Goal: Transaction & Acquisition: Book appointment/travel/reservation

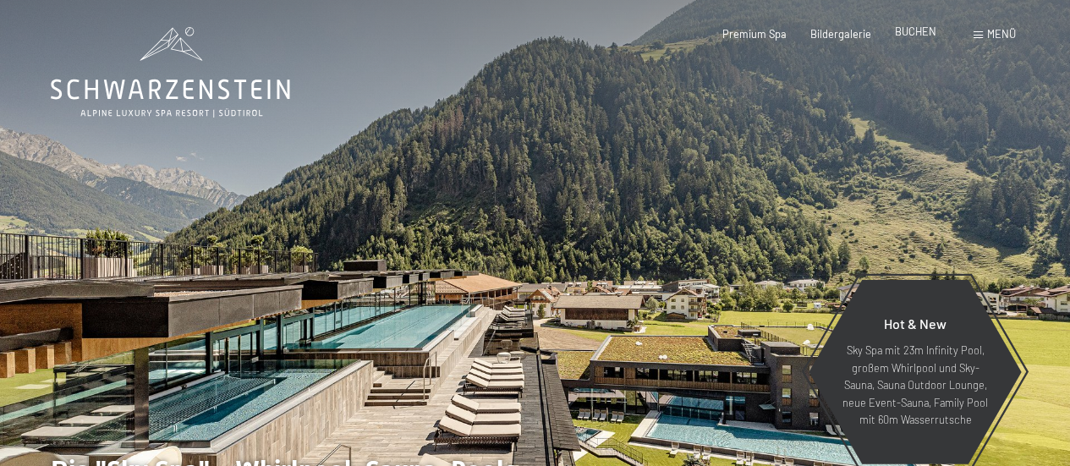
click at [914, 27] on span "BUCHEN" at bounding box center [915, 32] width 41 height 14
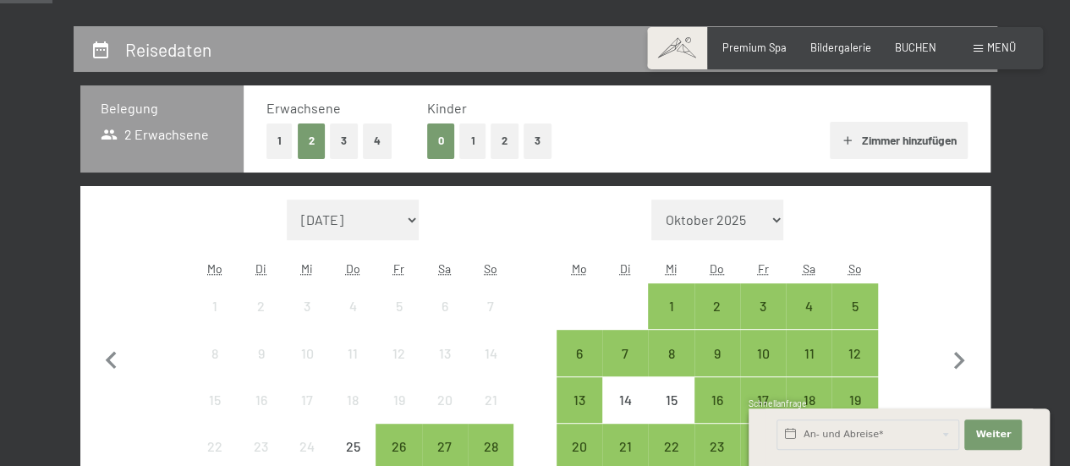
scroll to position [304, 0]
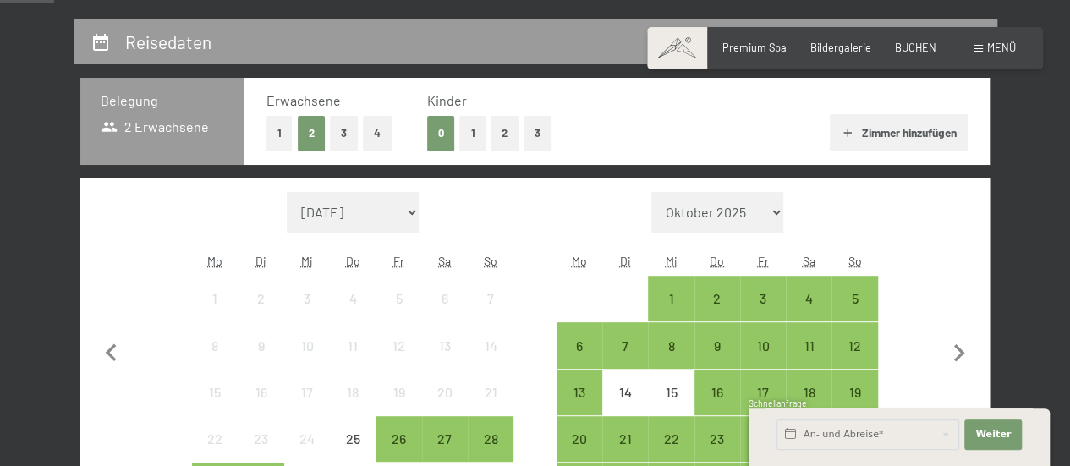
click at [499, 128] on button "2" at bounding box center [505, 133] width 28 height 35
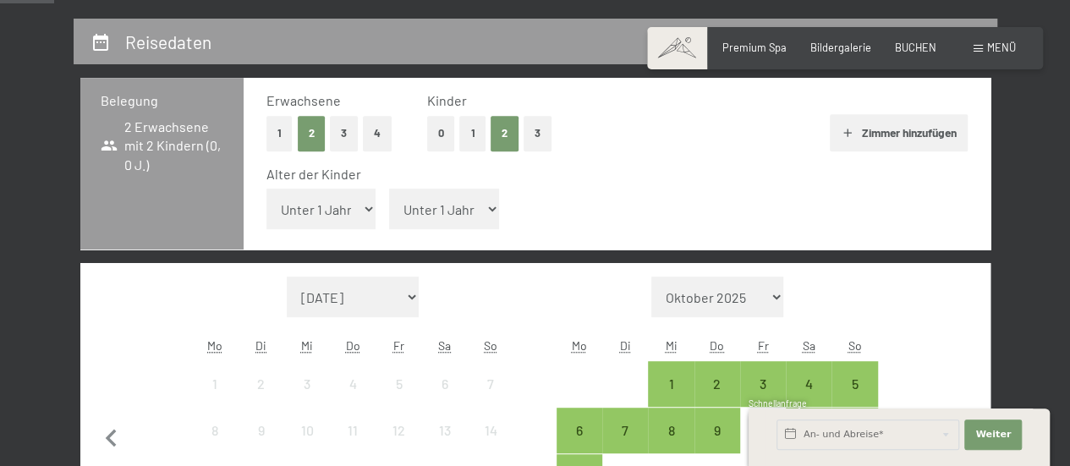
click at [352, 202] on select "Unter 1 Jahr 1 Jahr 2 Jahre 3 Jahre 4 Jahre 5 Jahre 6 Jahre 7 Jahre 8 Jahre 9 J…" at bounding box center [321, 209] width 110 height 41
select select "1"
click at [266, 189] on select "Unter 1 Jahr 1 Jahr 2 Jahre 3 Jahre 4 Jahre 5 Jahre 6 Jahre 7 Jahre 8 Jahre 9 J…" at bounding box center [321, 209] width 110 height 41
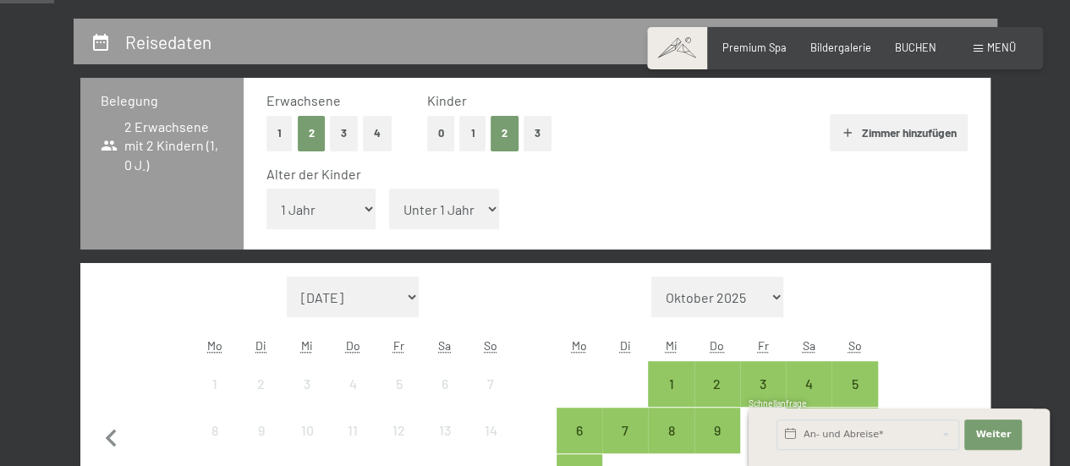
click at [452, 211] on select "Unter 1 Jahr 1 Jahr 2 Jahre 3 Jahre 4 Jahre 5 Jahre 6 Jahre 7 Jahre 8 Jahre 9 J…" at bounding box center [444, 209] width 110 height 41
select select "4"
click at [389, 189] on select "Unter 1 Jahr 1 Jahr 2 Jahre 3 Jahre 4 Jahre 5 Jahre 6 Jahre 7 Jahre 8 Jahre 9 J…" at bounding box center [444, 209] width 110 height 41
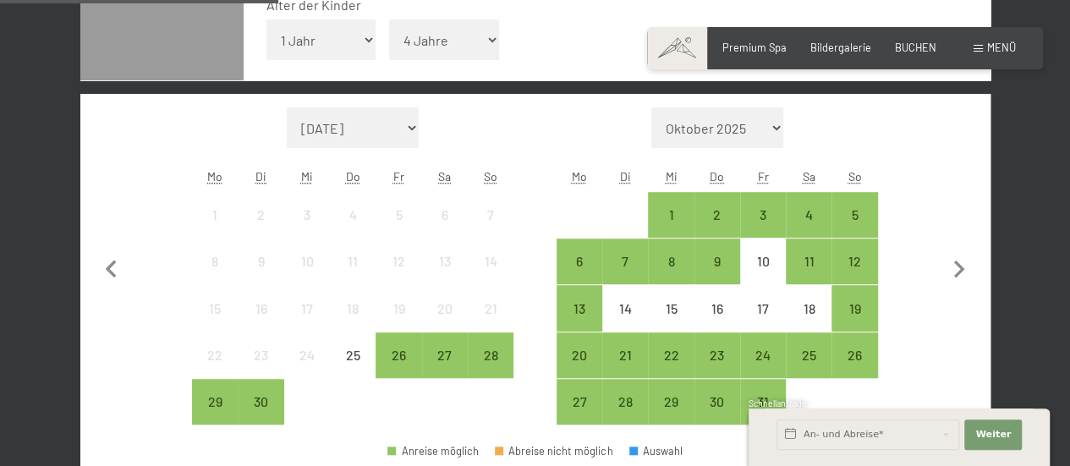
scroll to position [507, 0]
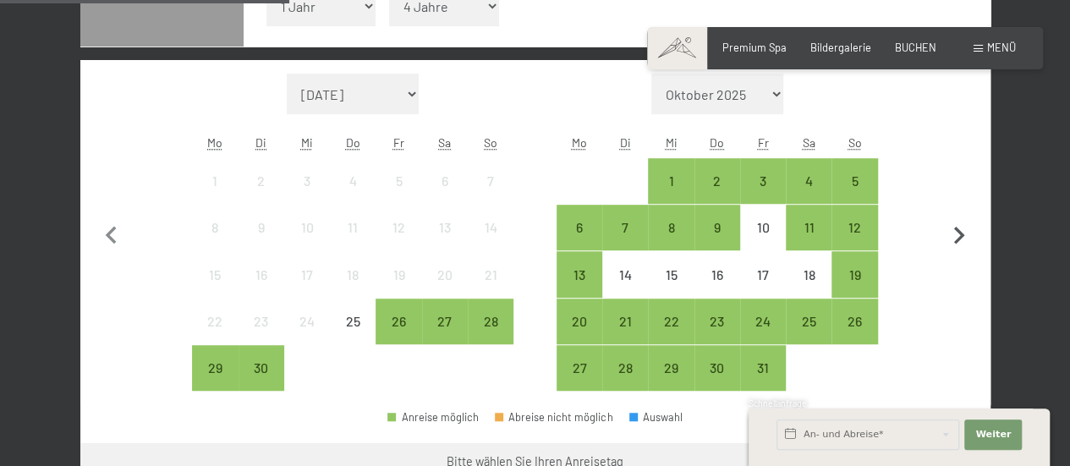
click at [964, 230] on icon "button" at bounding box center [959, 236] width 36 height 36
select select "2025-10-01"
select select "2025-11-01"
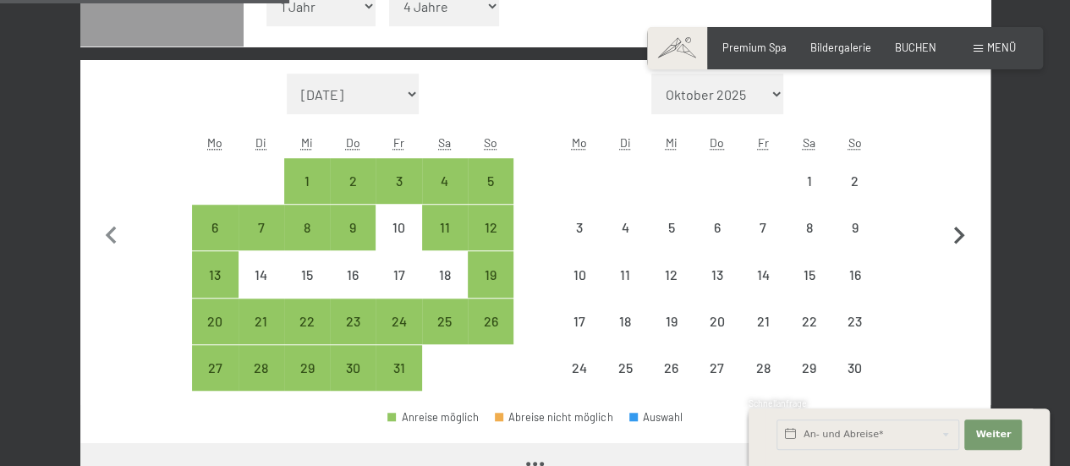
select select "2025-10-01"
select select "2025-11-01"
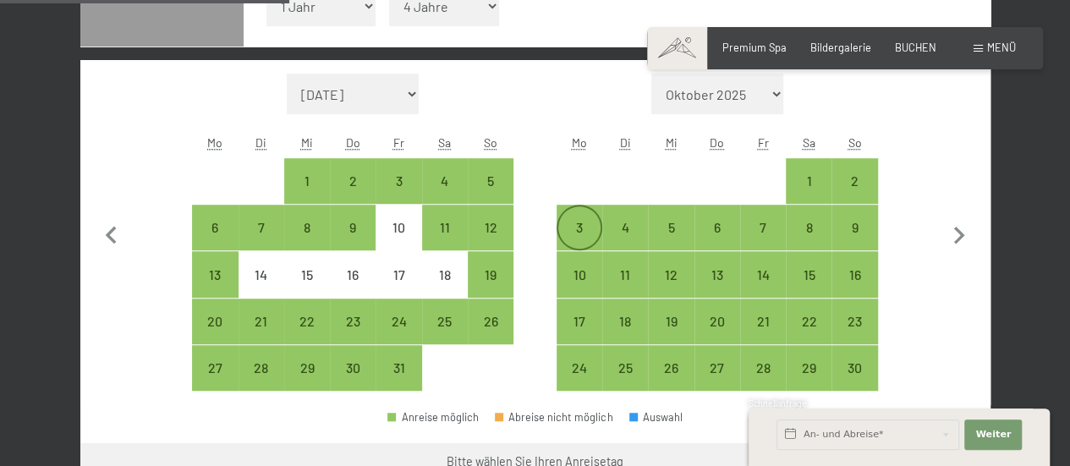
click at [577, 224] on div "3" at bounding box center [579, 242] width 42 height 42
select select "2025-10-01"
select select "2025-11-01"
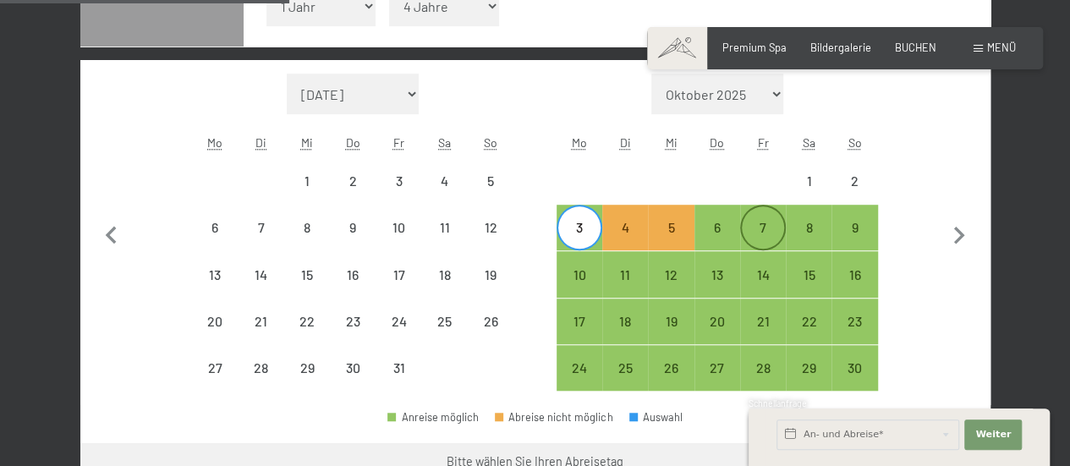
click at [759, 224] on div "7" at bounding box center [763, 242] width 42 height 42
select select "2025-10-01"
select select "2025-11-01"
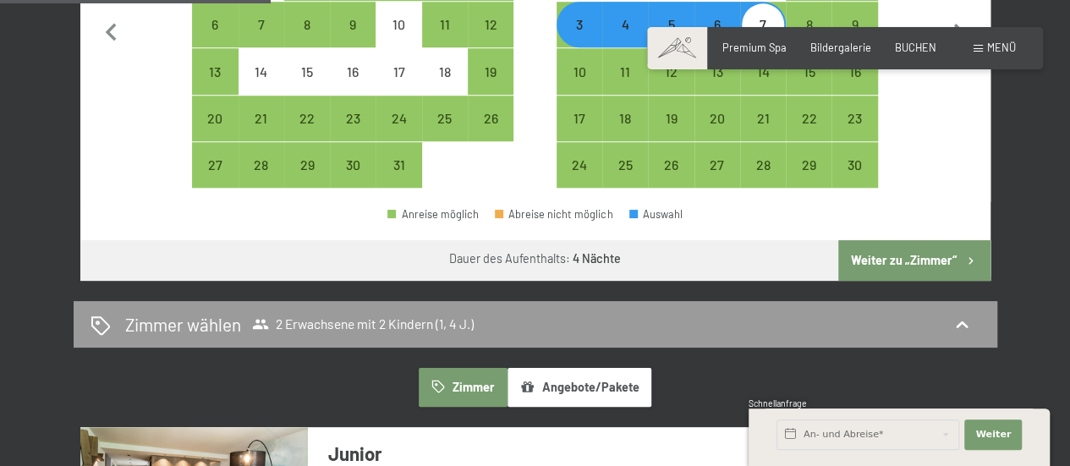
scroll to position [744, 0]
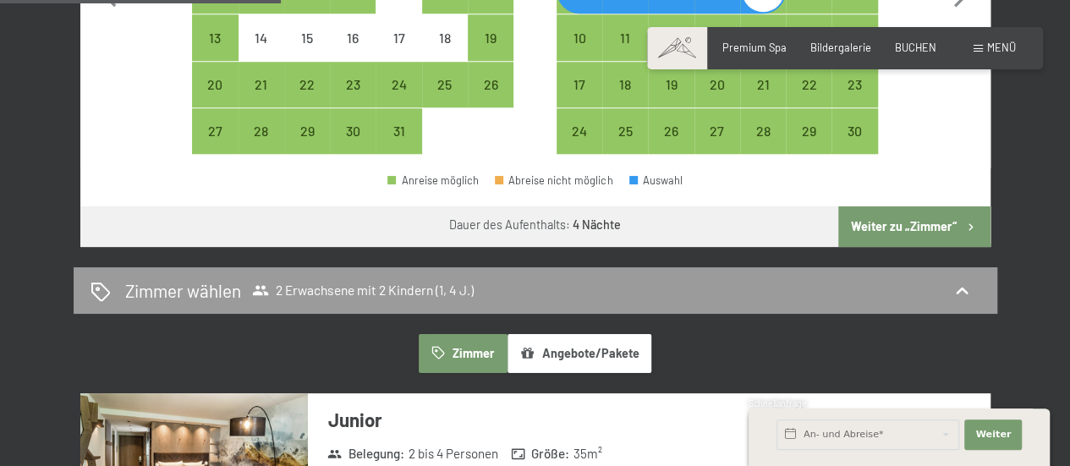
click at [927, 228] on button "Weiter zu „Zimmer“" at bounding box center [913, 226] width 151 height 41
select select "2025-10-01"
select select "2025-11-01"
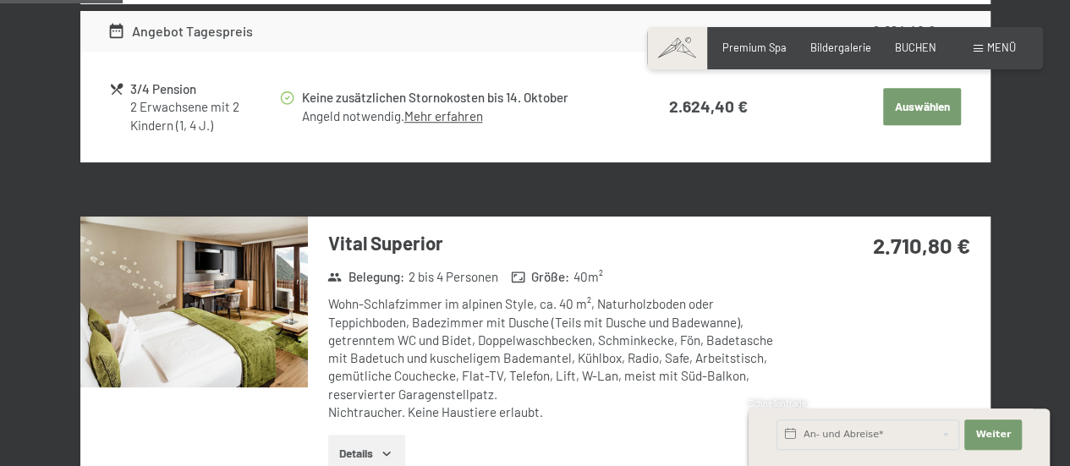
scroll to position [323, 0]
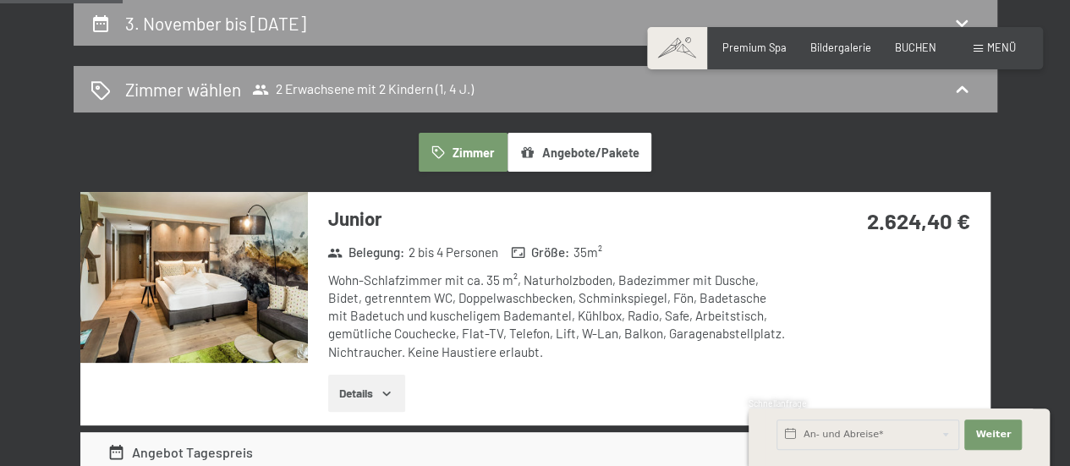
click at [379, 393] on button "Details" at bounding box center [366, 393] width 77 height 37
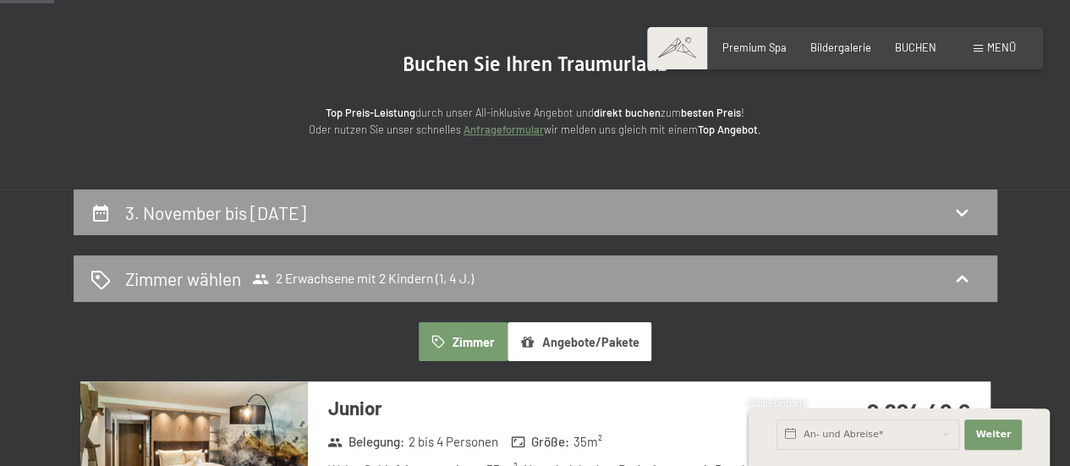
scroll to position [126, 0]
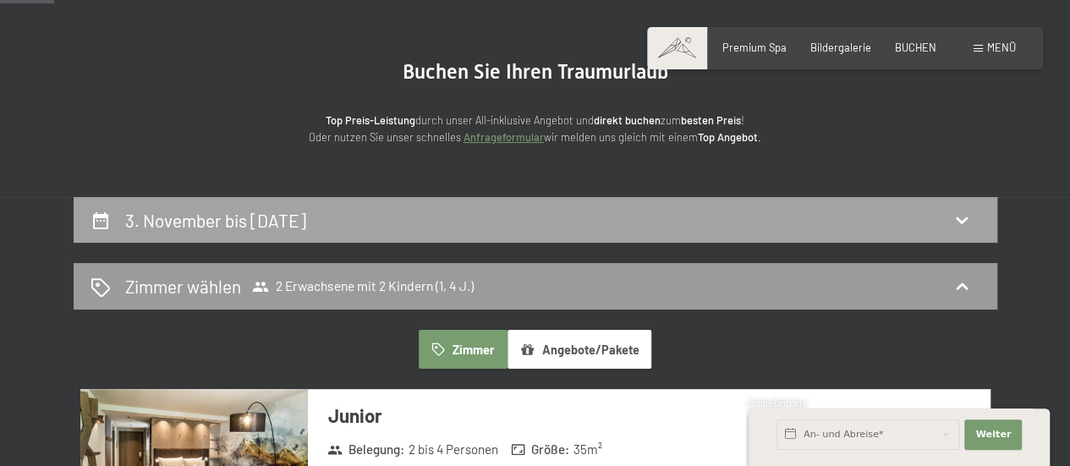
click at [959, 218] on icon at bounding box center [961, 220] width 20 height 20
select select "1"
select select "4"
select select "2025-10-01"
select select "2025-11-01"
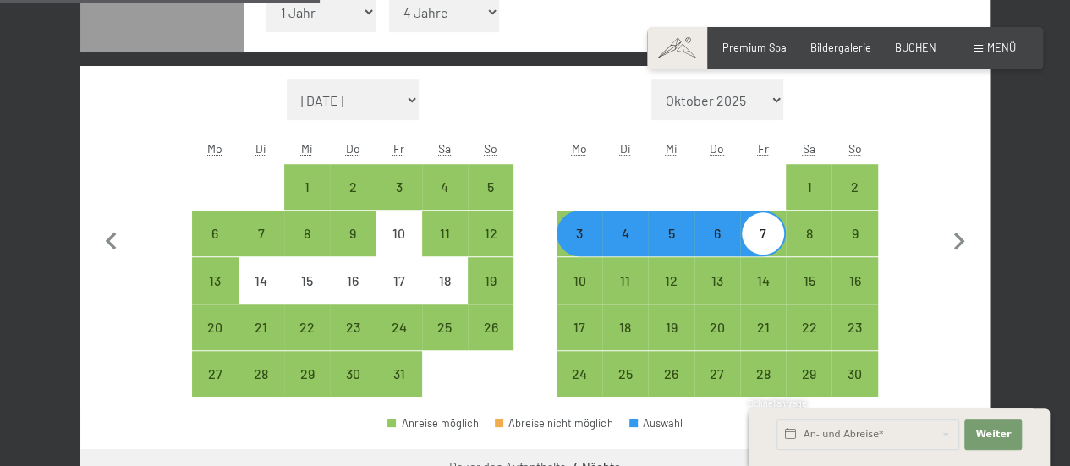
scroll to position [526, 0]
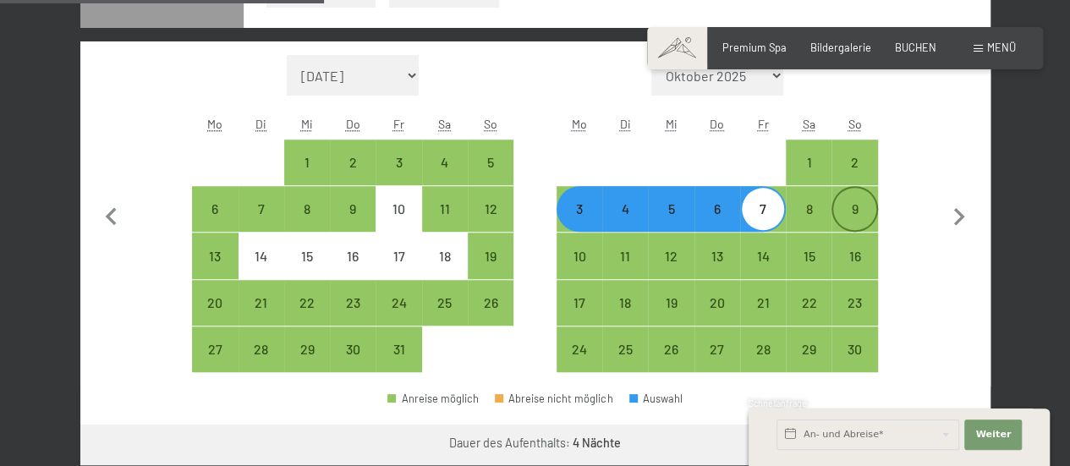
click at [862, 206] on div "9" at bounding box center [854, 223] width 42 height 42
select select "2025-10-01"
select select "2025-11-01"
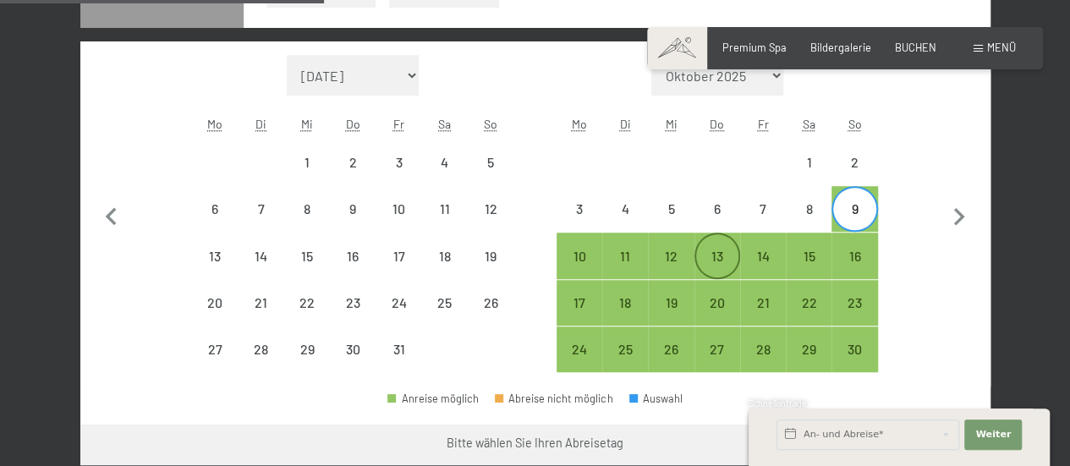
click at [724, 257] on div "13" at bounding box center [717, 270] width 42 height 42
select select "2025-10-01"
select select "2025-11-01"
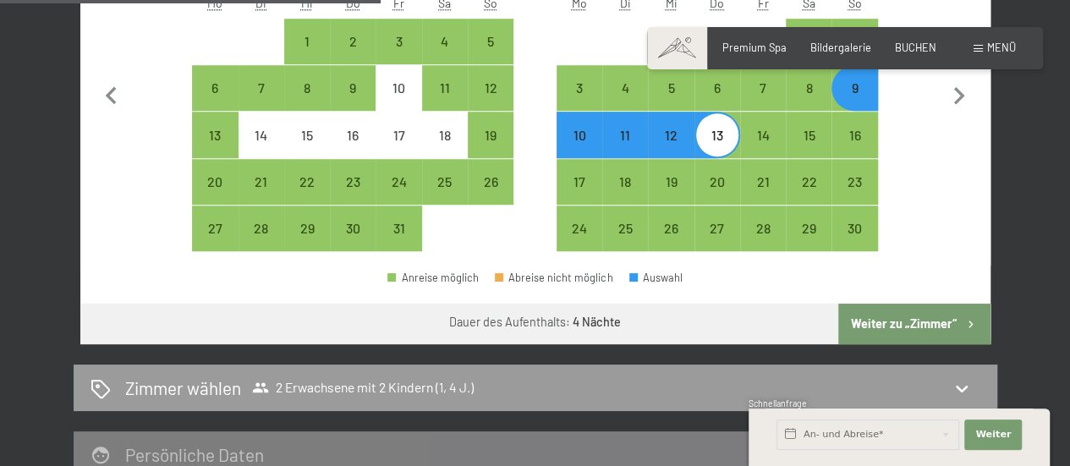
scroll to position [681, 0]
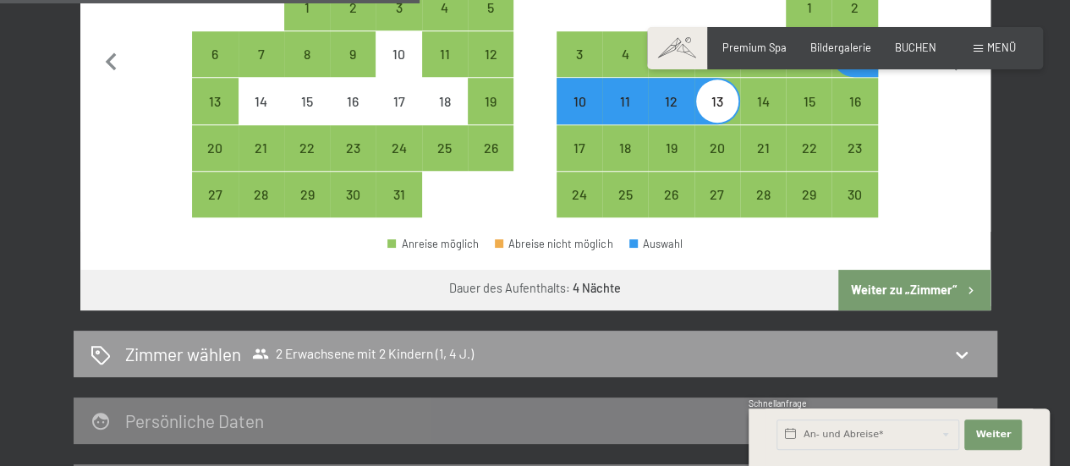
click at [932, 288] on button "Weiter zu „Zimmer“" at bounding box center [913, 290] width 151 height 41
select select "2025-10-01"
select select "2025-11-01"
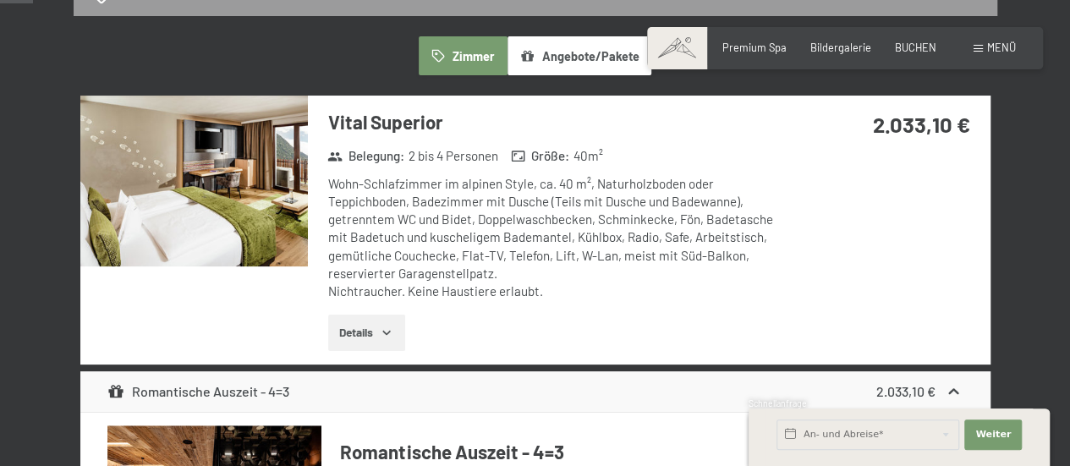
scroll to position [0, 0]
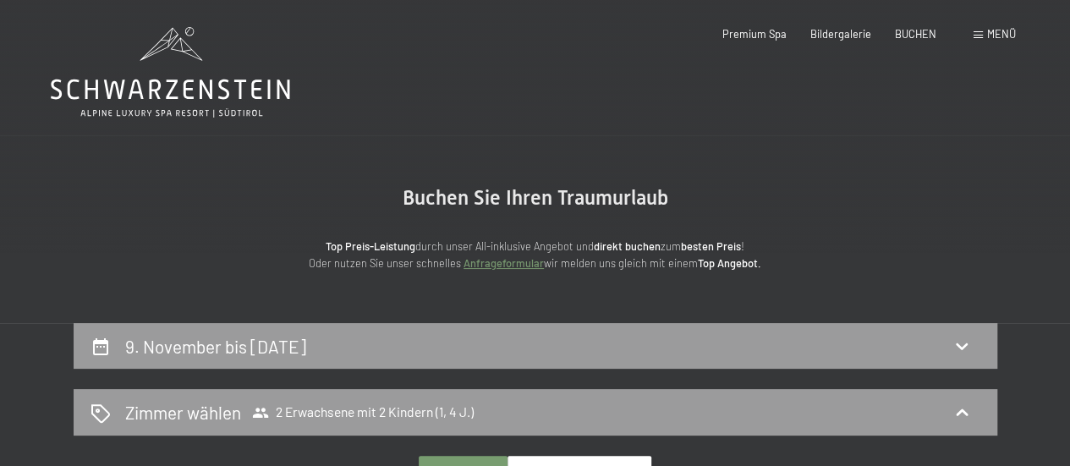
click at [981, 38] on span at bounding box center [977, 35] width 9 height 8
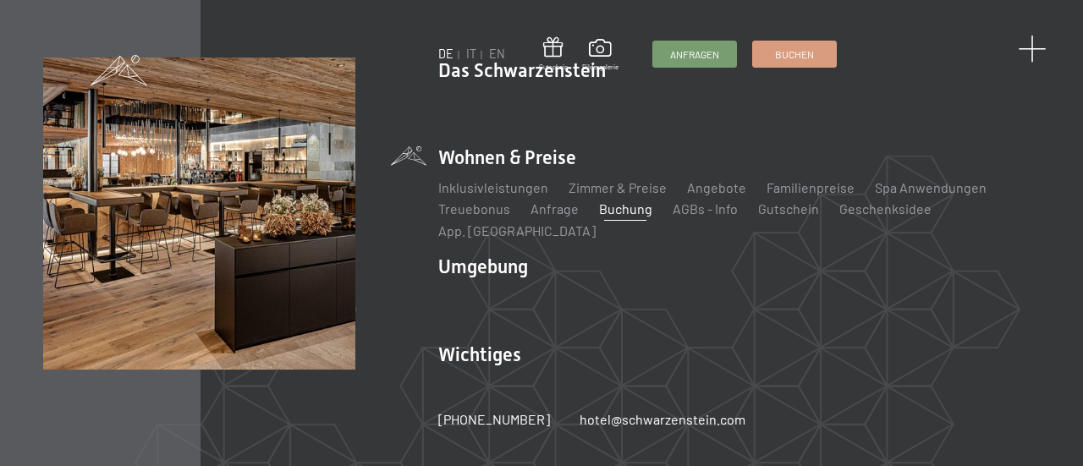
click at [1034, 50] on span at bounding box center [1031, 50] width 28 height 28
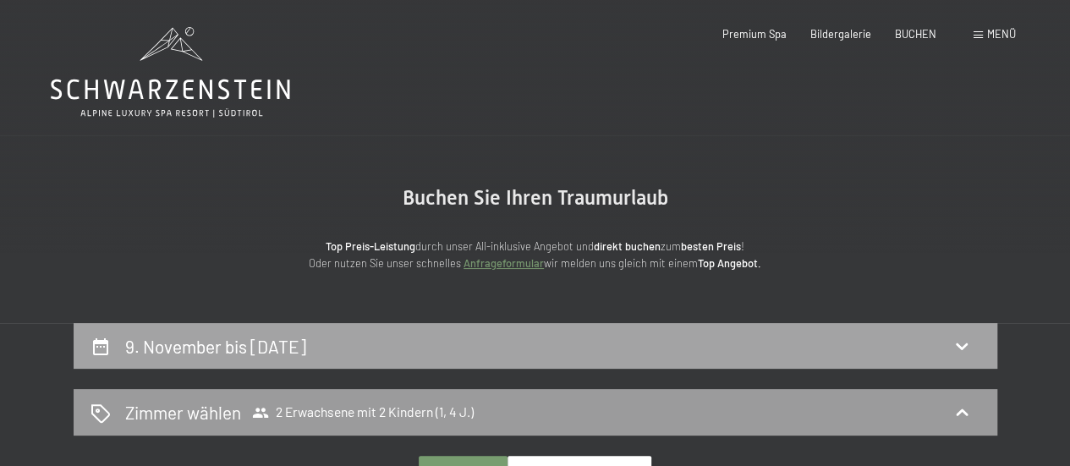
click at [971, 331] on div "9. November bis 13. November 2025" at bounding box center [536, 346] width 924 height 47
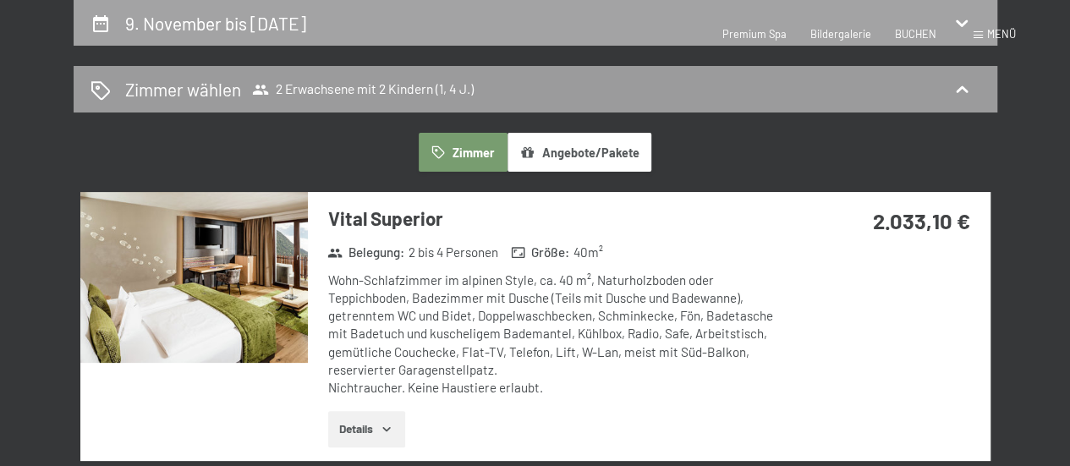
select select "1"
select select "4"
select select "2025-10-01"
select select "2025-11-01"
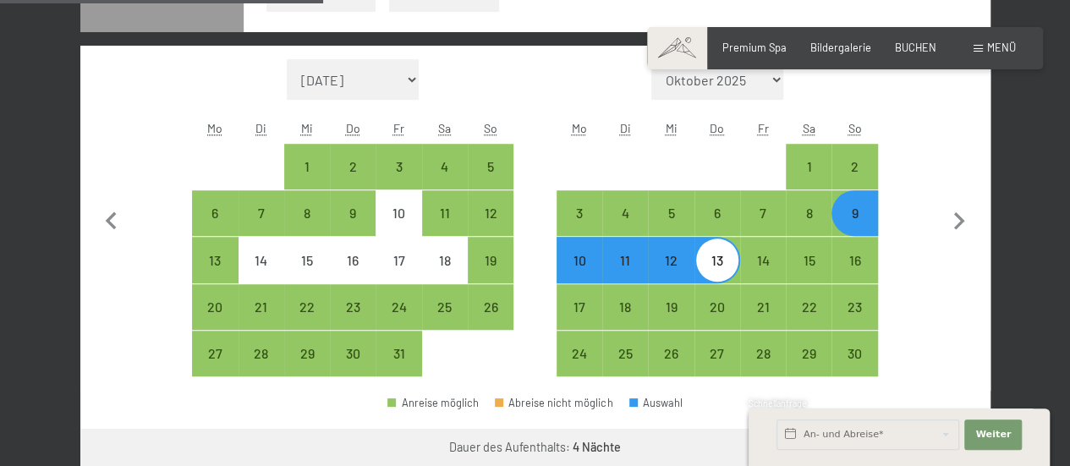
scroll to position [526, 0]
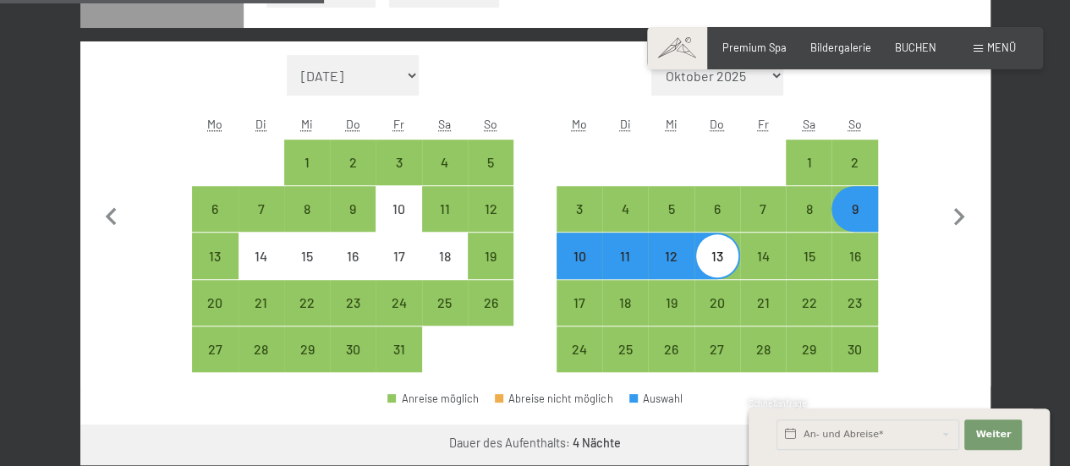
click at [858, 193] on div "9" at bounding box center [854, 209] width 42 height 42
select select "2025-10-01"
select select "2025-11-01"
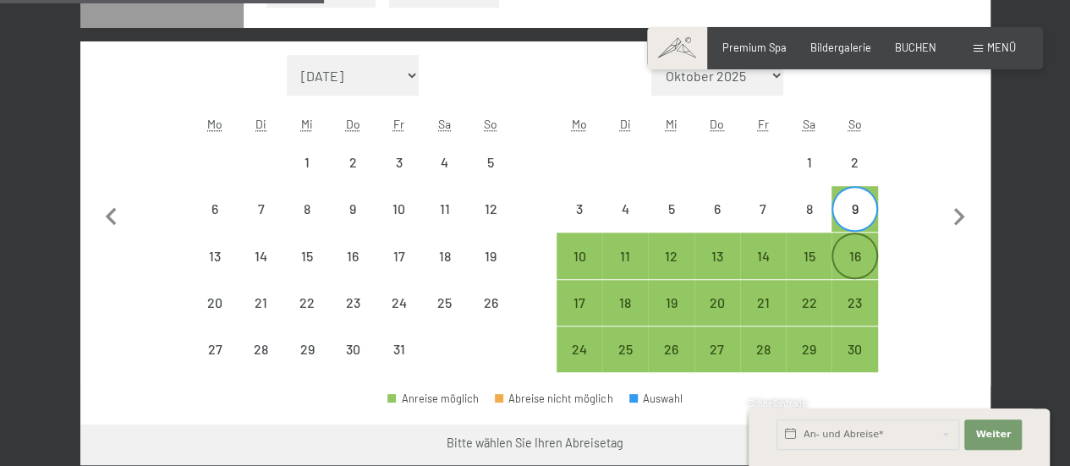
click at [859, 260] on div "16" at bounding box center [854, 270] width 42 height 42
select select "2025-10-01"
select select "2025-11-01"
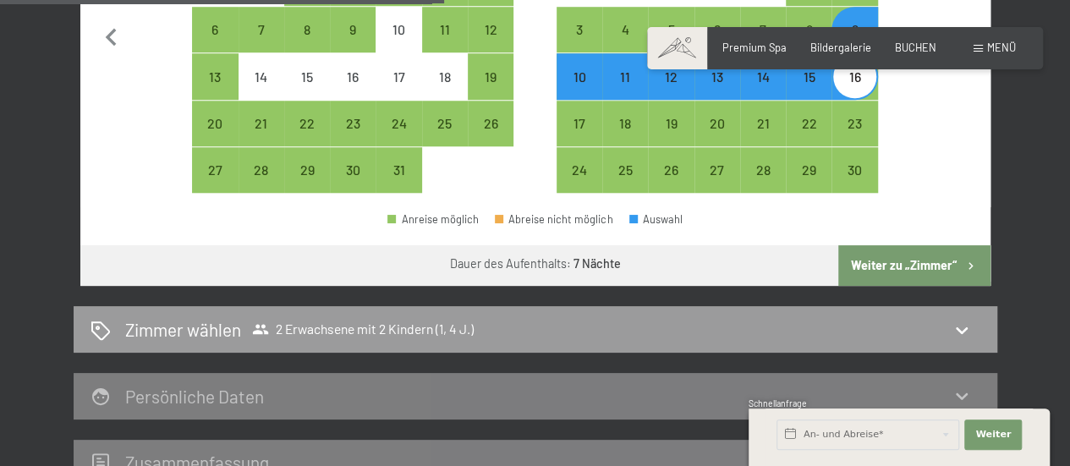
scroll to position [729, 0]
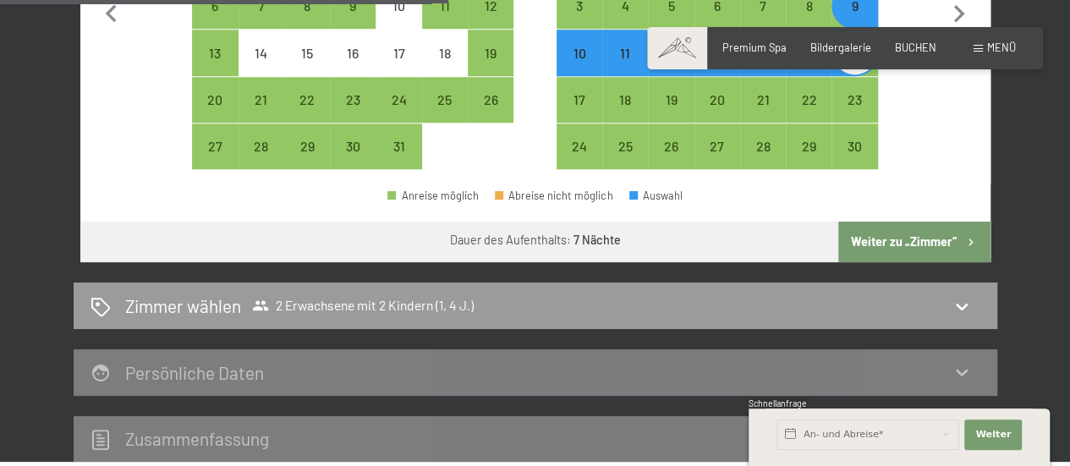
click at [890, 247] on button "Weiter zu „Zimmer“" at bounding box center [913, 242] width 151 height 41
select select "2025-10-01"
select select "2025-11-01"
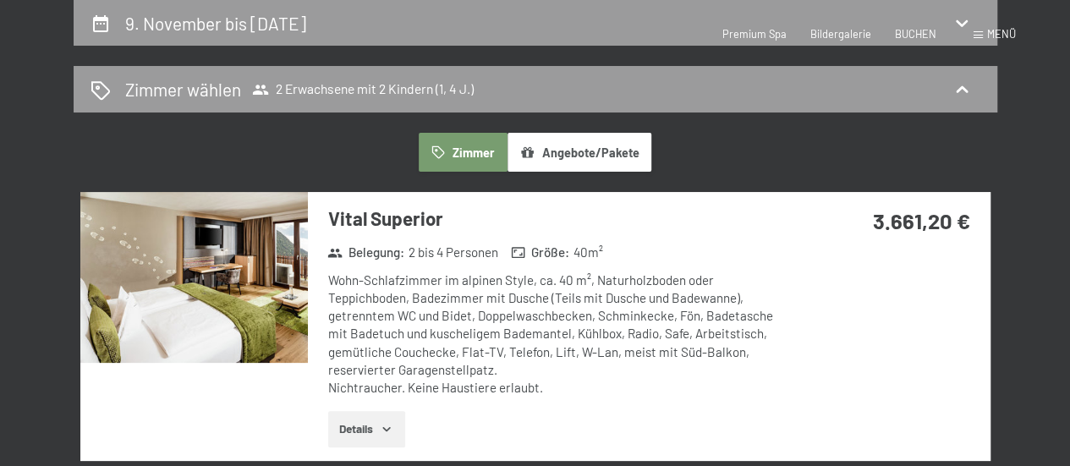
scroll to position [0, 0]
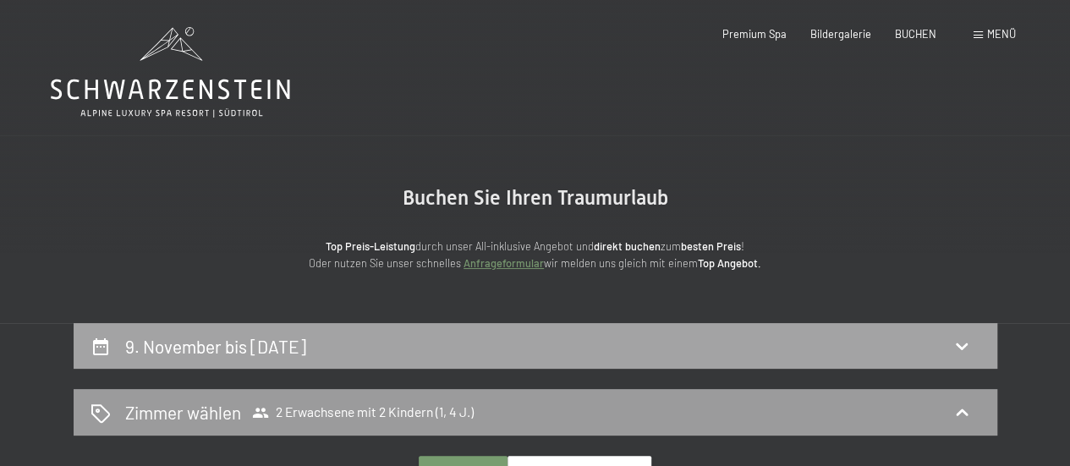
click at [957, 339] on icon at bounding box center [961, 346] width 20 height 20
select select "1"
select select "4"
select select "2025-10-01"
select select "2025-11-01"
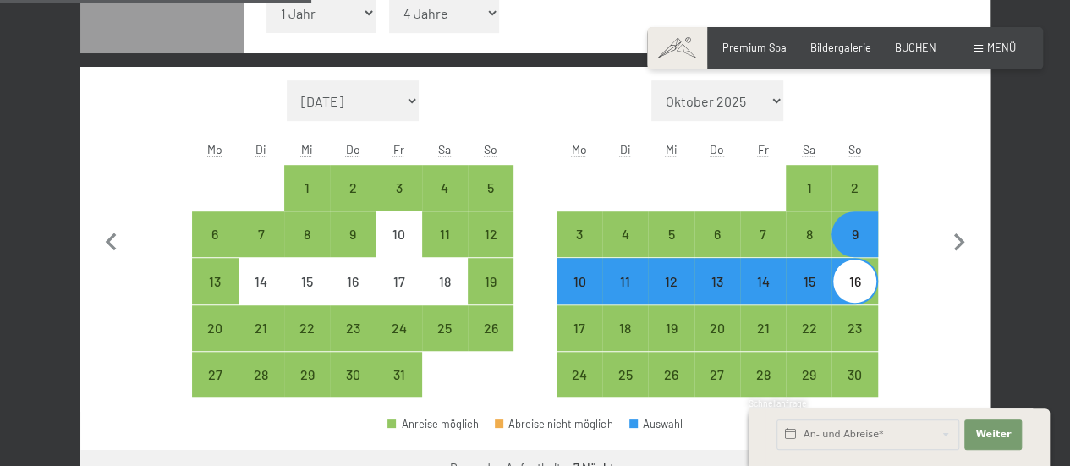
scroll to position [526, 0]
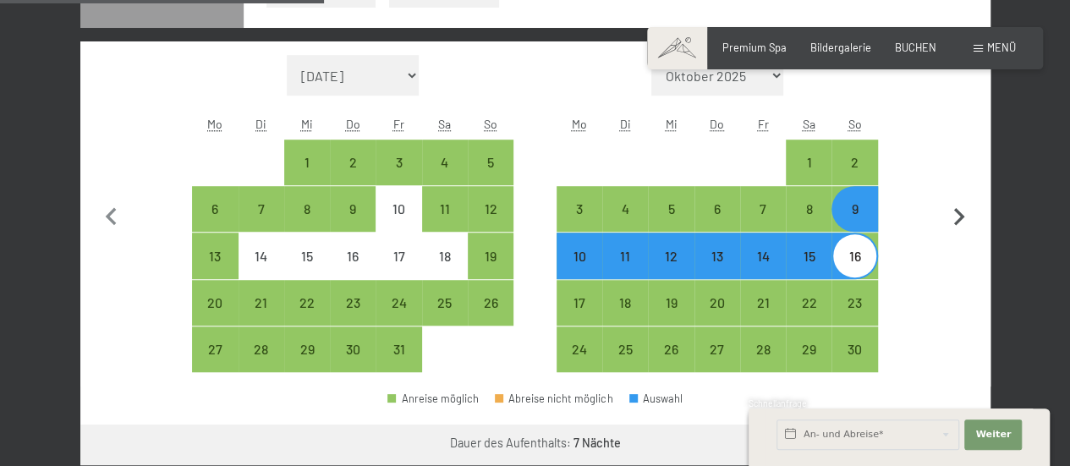
click at [956, 293] on button "button" at bounding box center [959, 214] width 36 height 318
select select "2025-11-01"
select select "2025-12-01"
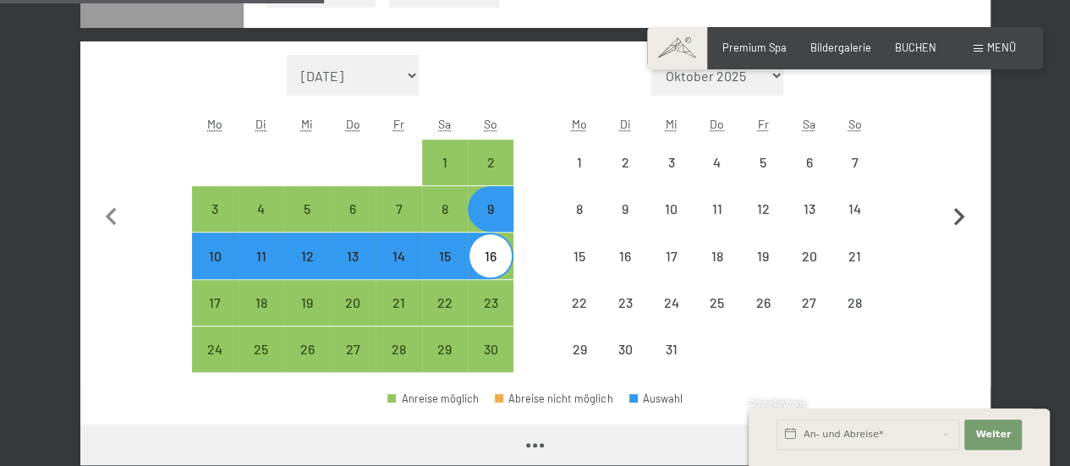
select select "2025-11-01"
select select "2025-12-01"
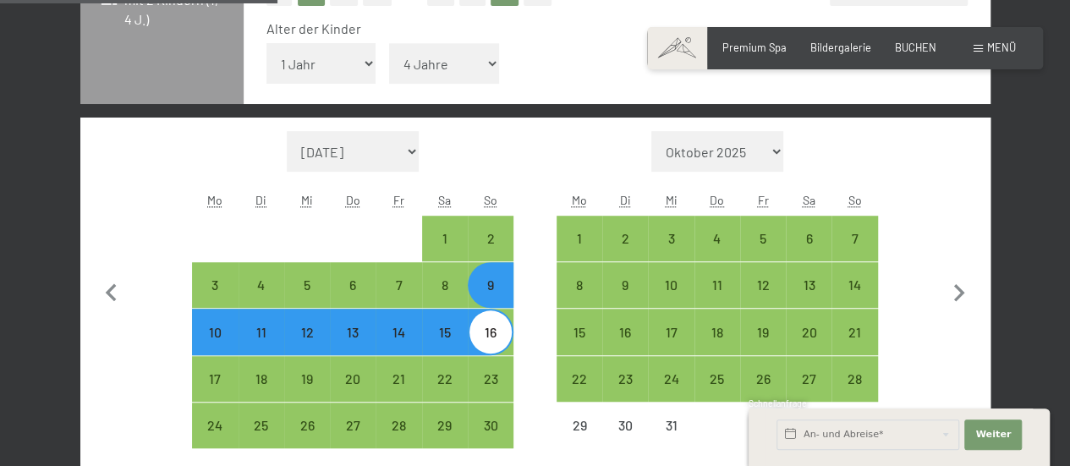
scroll to position [445, 0]
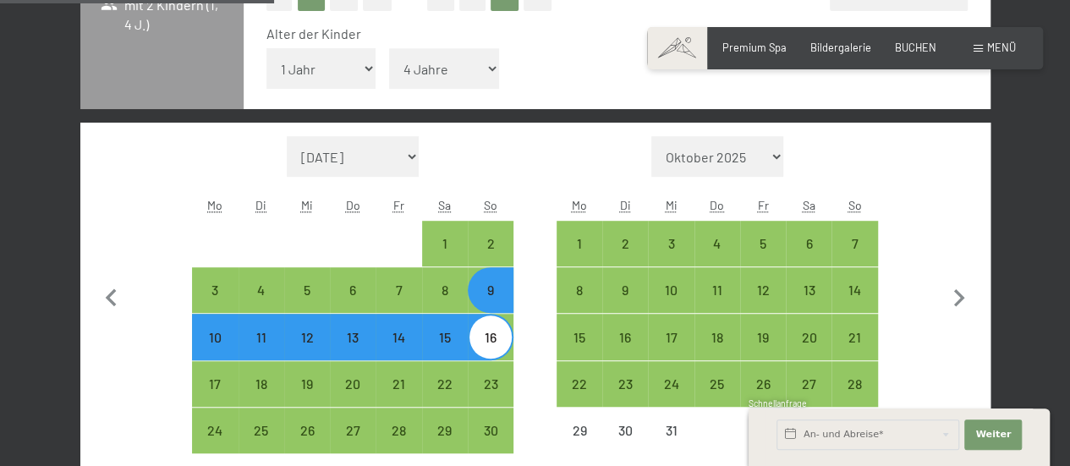
click at [489, 279] on span "Einwilligung Marketing*" at bounding box center [441, 285] width 140 height 17
click at [363, 279] on input "Einwilligung Marketing*" at bounding box center [354, 285] width 17 height 17
checkbox input "false"
click at [489, 301] on div "9" at bounding box center [490, 304] width 42 height 42
select select "2025-11-01"
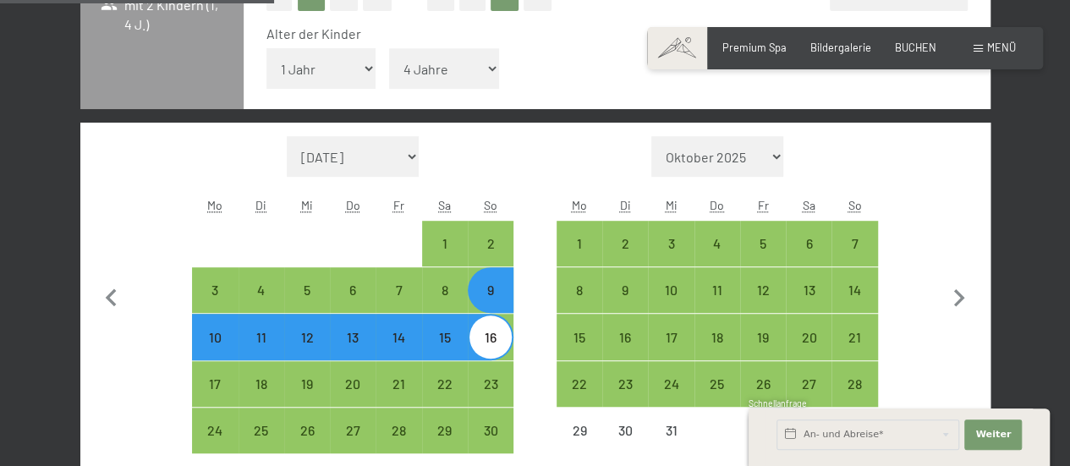
select select "2025-12-01"
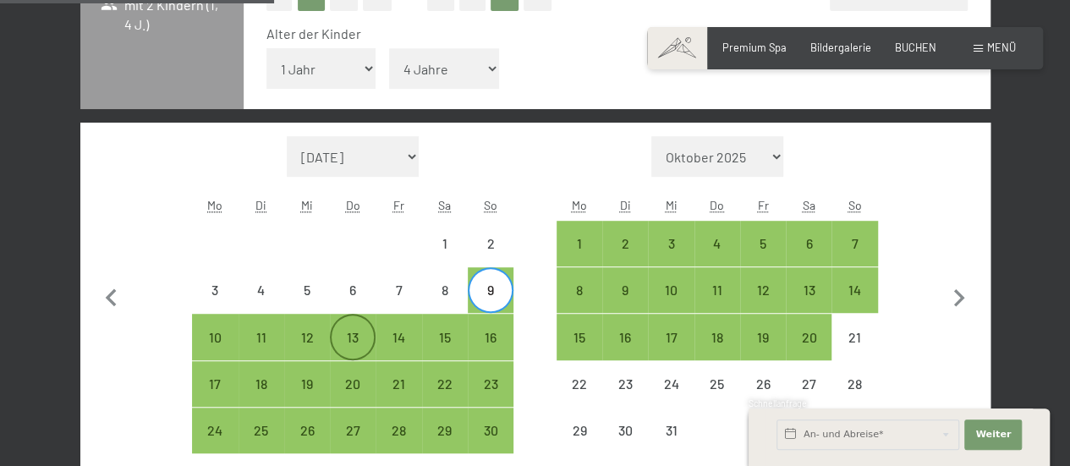
click at [360, 327] on div "13" at bounding box center [353, 336] width 42 height 42
select select "2025-11-01"
select select "2025-12-01"
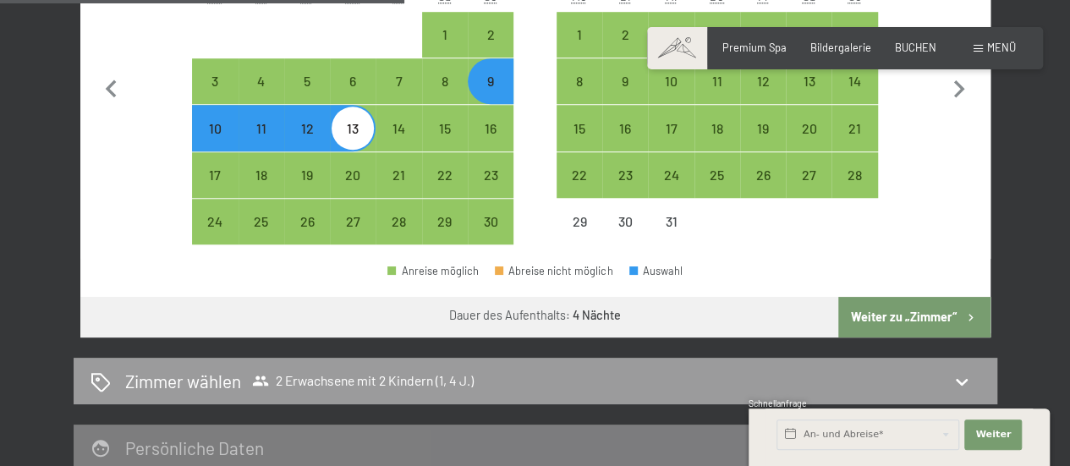
scroll to position [656, 0]
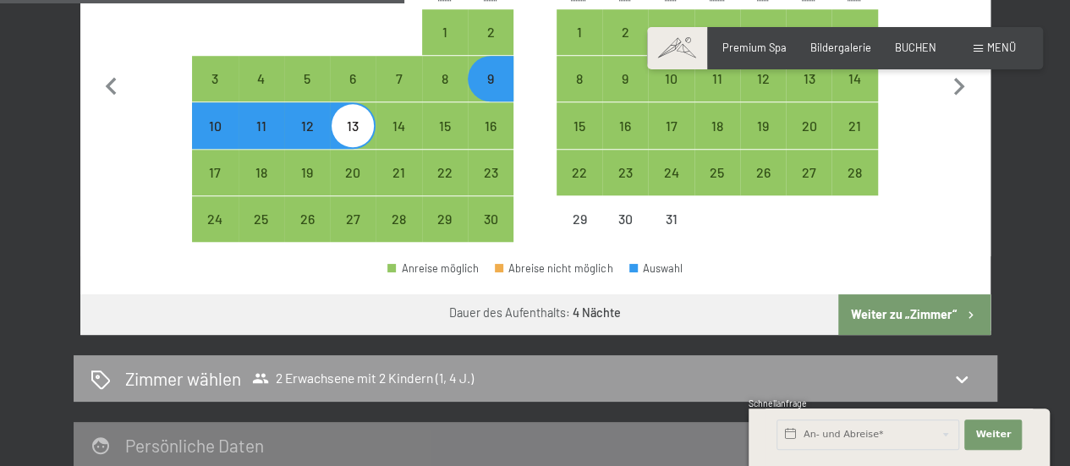
click at [918, 305] on button "Weiter zu „Zimmer“" at bounding box center [913, 314] width 151 height 41
select select "2025-11-01"
select select "2025-12-01"
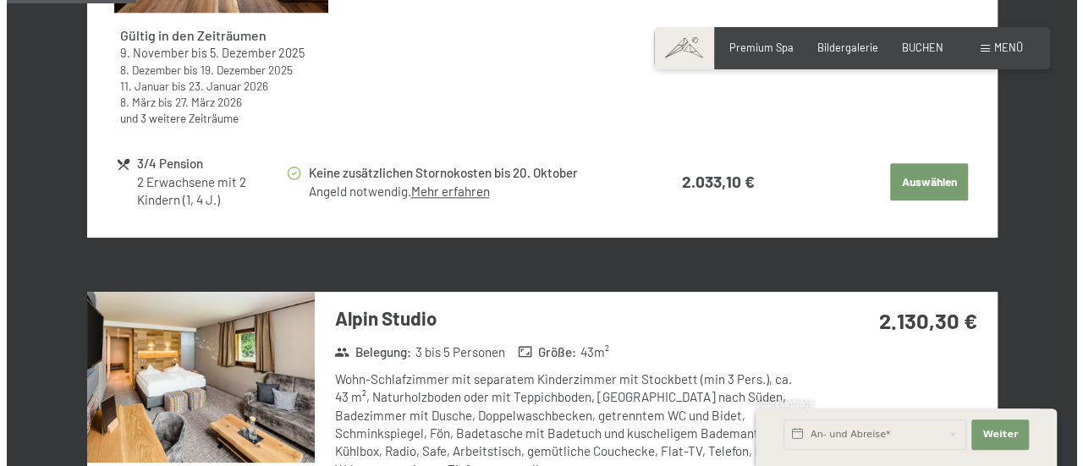
scroll to position [37, 0]
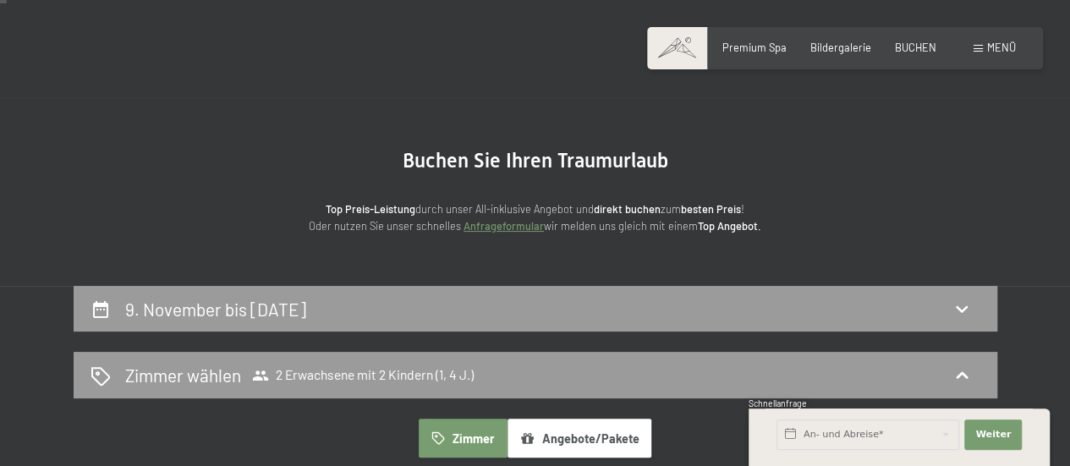
click at [977, 47] on span at bounding box center [977, 49] width 9 height 8
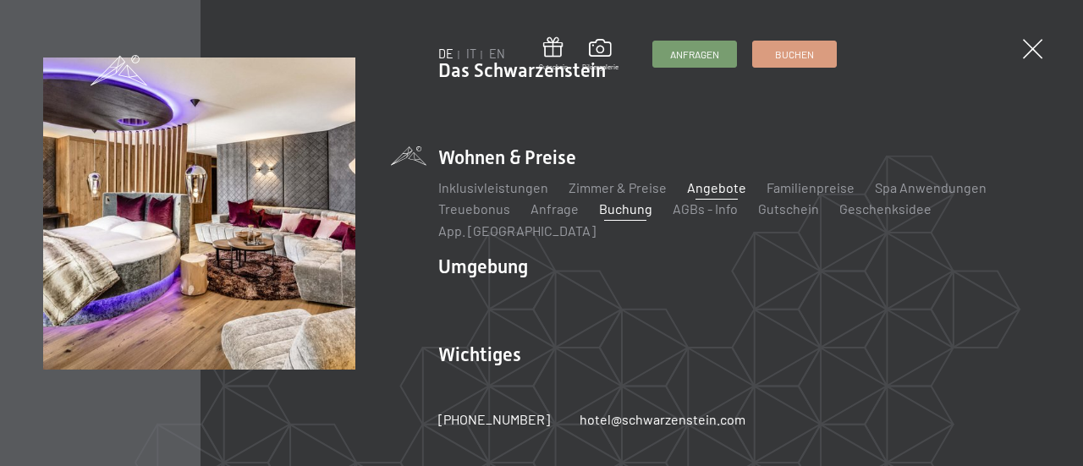
click at [724, 195] on link "Angebote" at bounding box center [716, 187] width 59 height 16
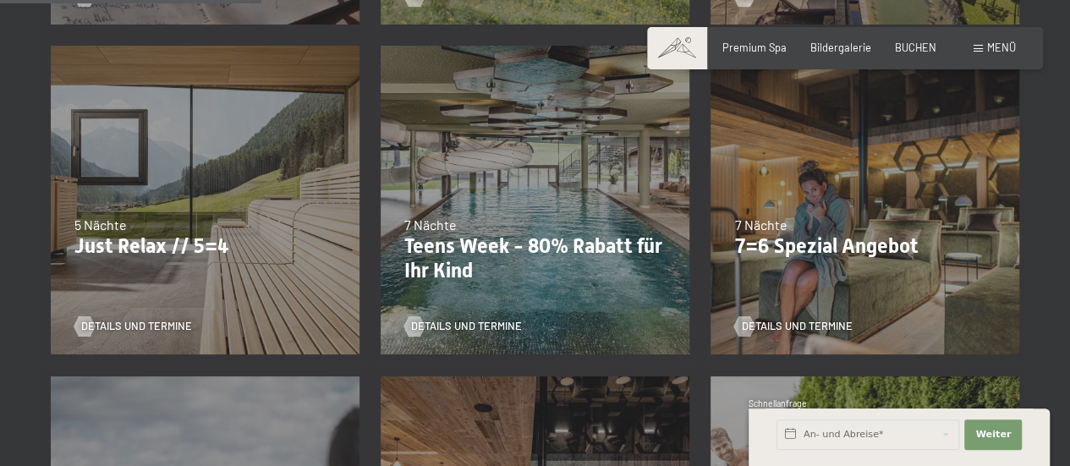
scroll to position [710, 0]
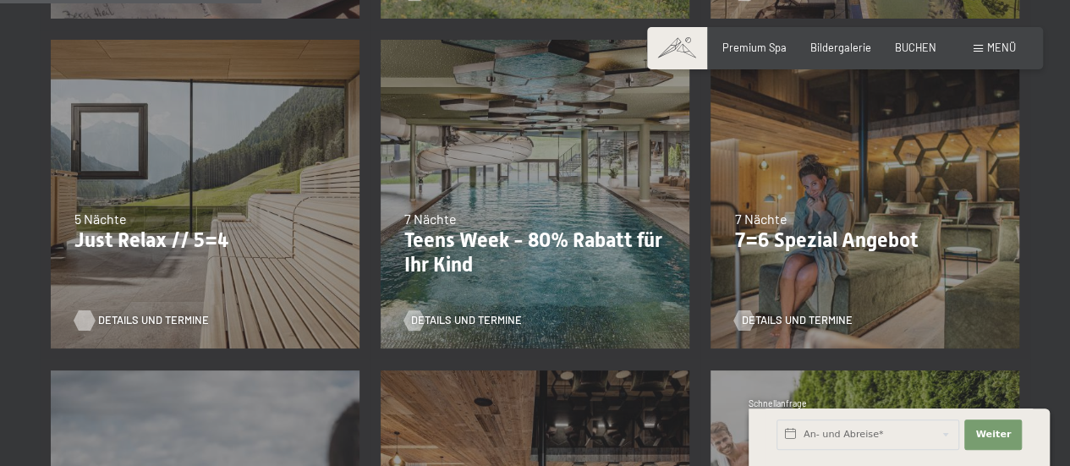
click at [123, 316] on span "Details und Termine" at bounding box center [153, 320] width 111 height 15
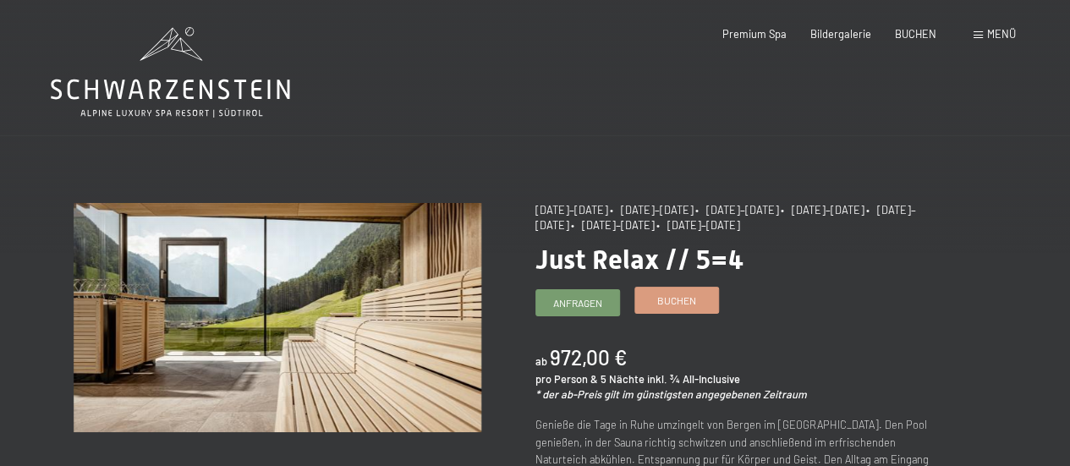
click at [683, 305] on span "Buchen" at bounding box center [676, 300] width 39 height 14
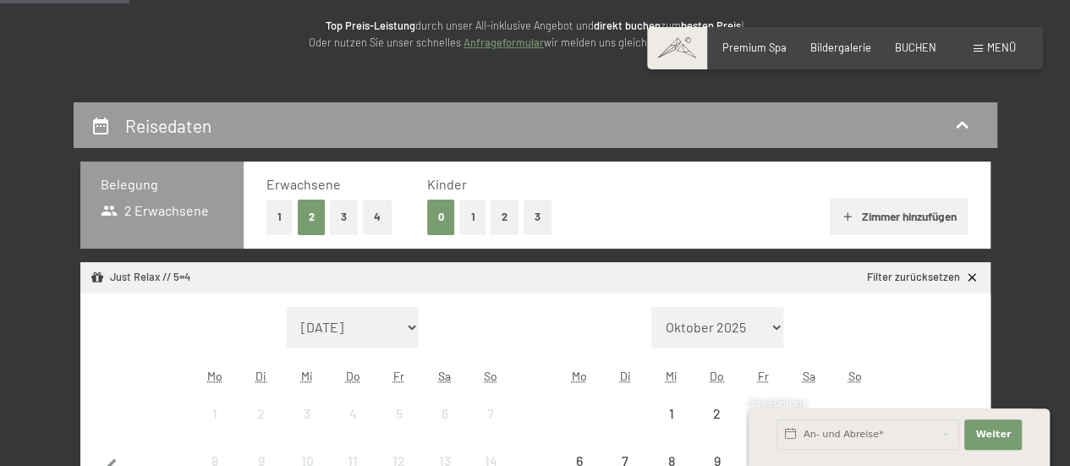
scroll to position [237, 0]
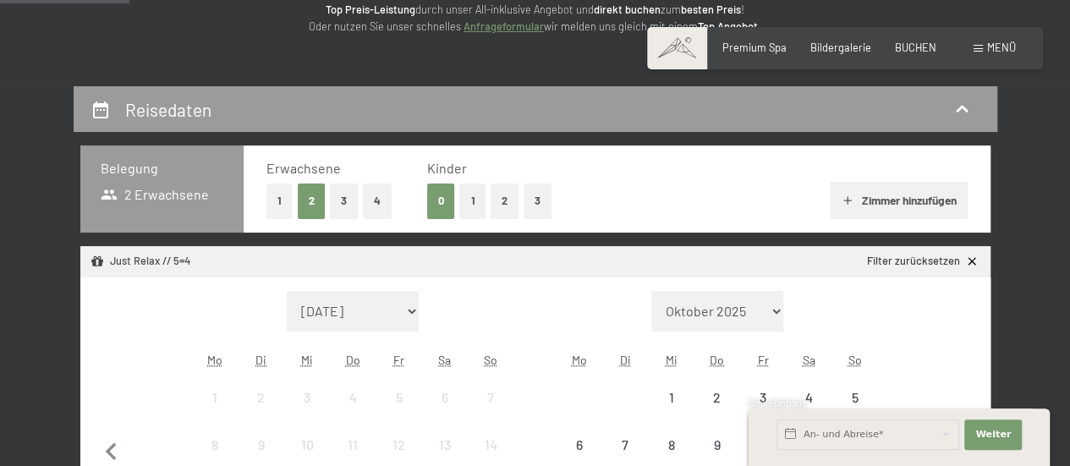
click at [504, 208] on button "2" at bounding box center [505, 201] width 28 height 35
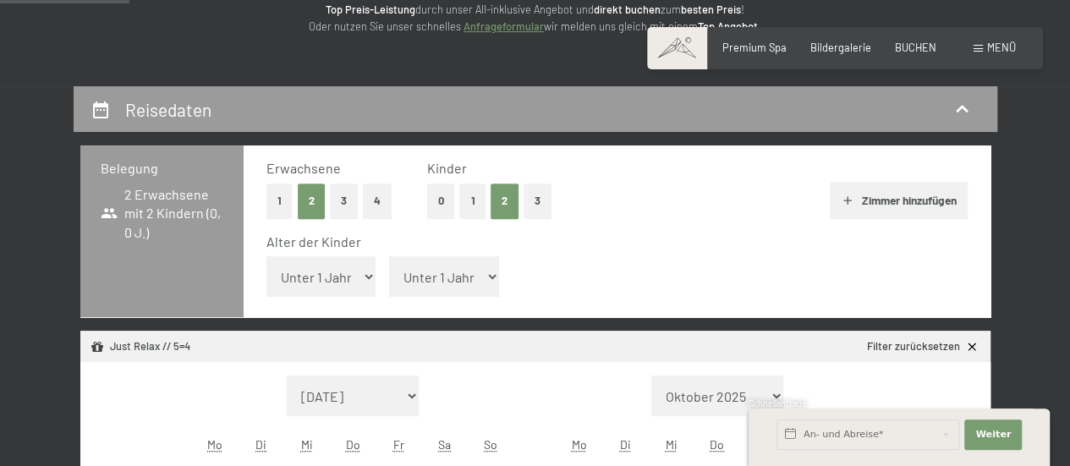
click at [343, 280] on select "Unter 1 Jahr 1 Jahr 2 Jahre 3 Jahre 4 Jahre 5 Jahre 6 Jahre 7 Jahre 8 Jahre 9 J…" at bounding box center [321, 276] width 110 height 41
select select "1"
click at [266, 256] on select "Unter 1 Jahr 1 Jahr 2 Jahre 3 Jahre 4 Jahre 5 Jahre 6 Jahre 7 Jahre 8 Jahre 9 J…" at bounding box center [321, 276] width 110 height 41
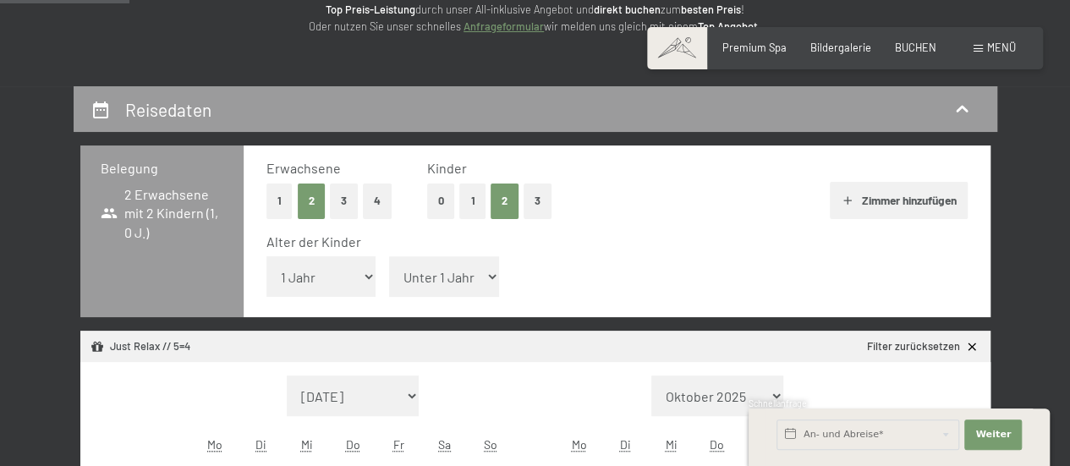
click at [483, 271] on select "Unter 1 Jahr 1 Jahr 2 Jahre 3 Jahre 4 Jahre 5 Jahre 6 Jahre 7 Jahre 8 Jahre 9 J…" at bounding box center [444, 276] width 110 height 41
select select "4"
click at [389, 256] on select "Unter 1 Jahr 1 Jahr 2 Jahre 3 Jahre 4 Jahre 5 Jahre 6 Jahre 7 Jahre 8 Jahre 9 J…" at bounding box center [444, 276] width 110 height 41
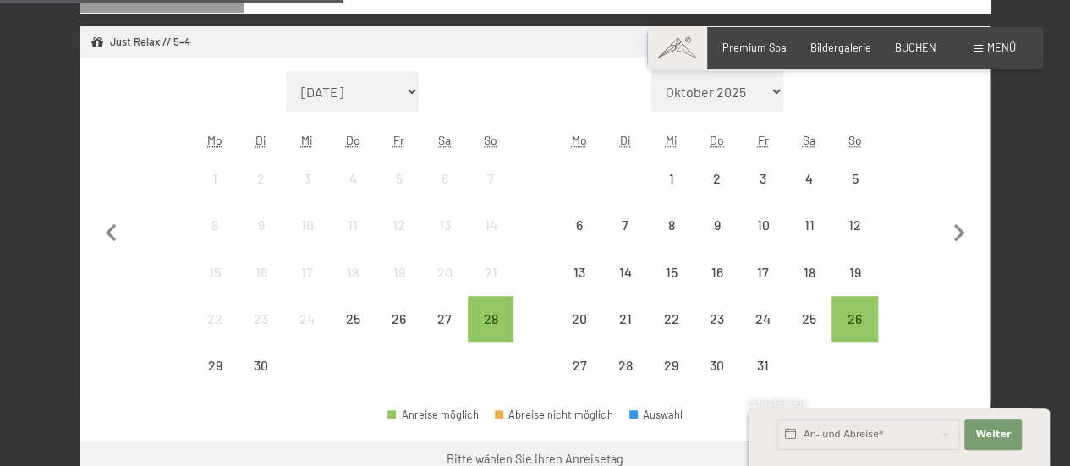
scroll to position [575, 0]
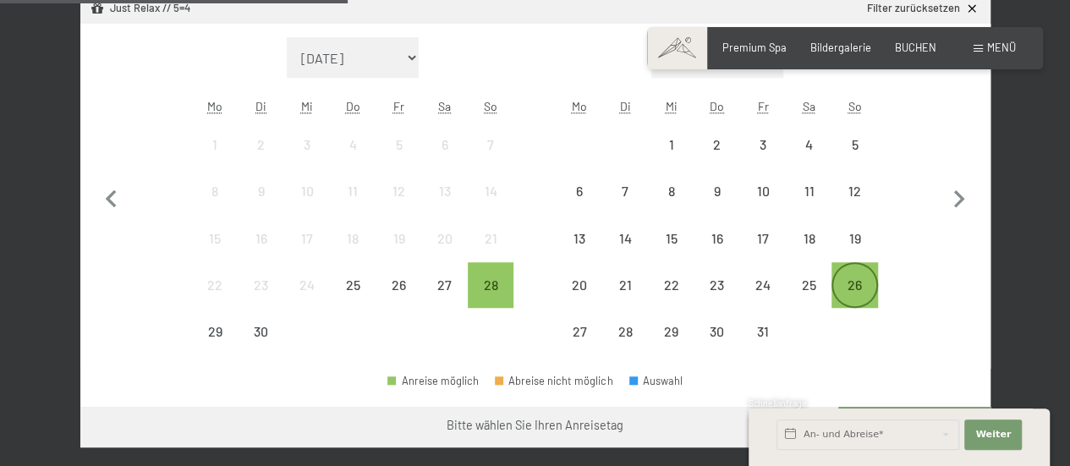
click at [844, 294] on div "26" at bounding box center [854, 299] width 42 height 42
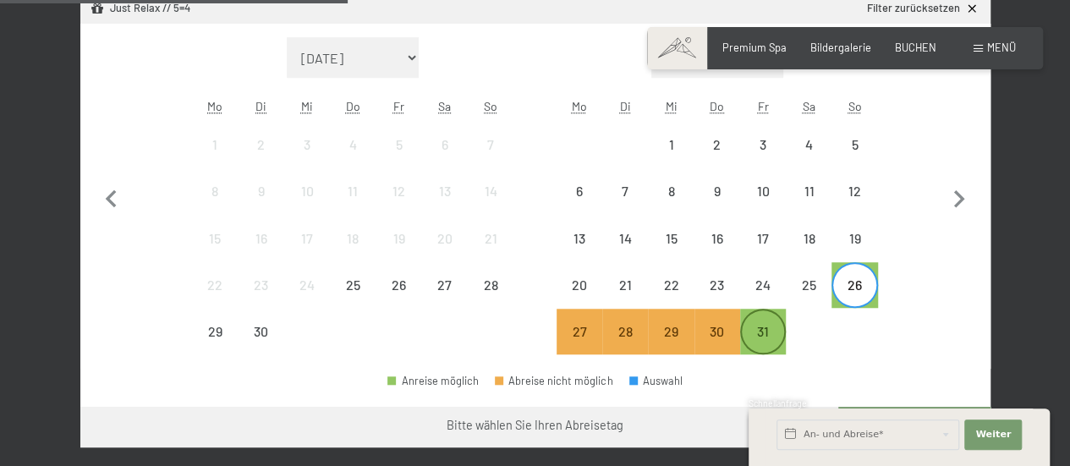
click at [765, 332] on div "31" at bounding box center [763, 346] width 42 height 42
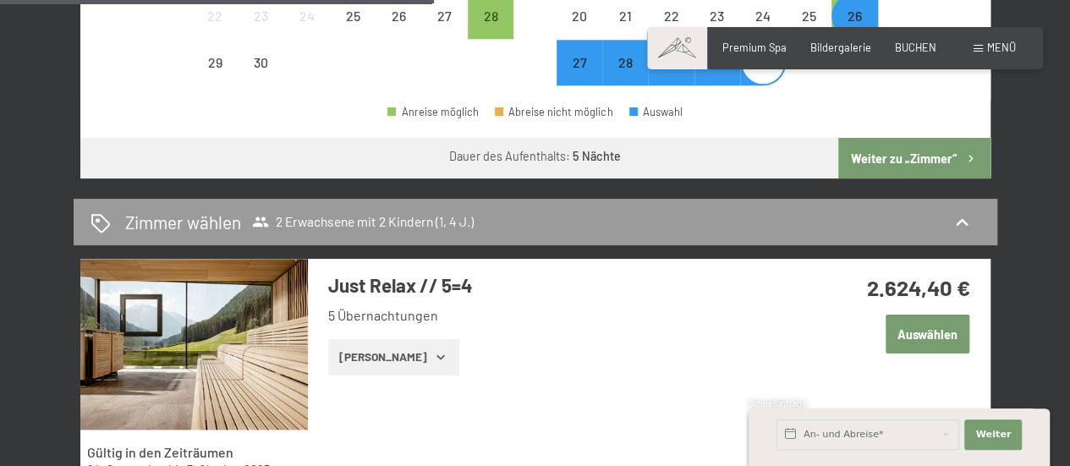
scroll to position [846, 0]
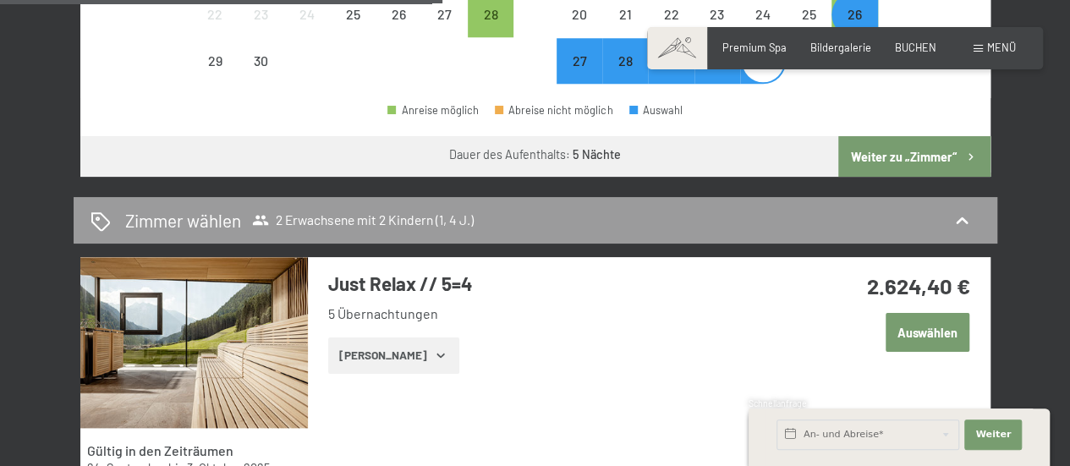
click at [913, 152] on button "Weiter zu „Zimmer“" at bounding box center [913, 156] width 151 height 41
